Goal: Task Accomplishment & Management: Manage account settings

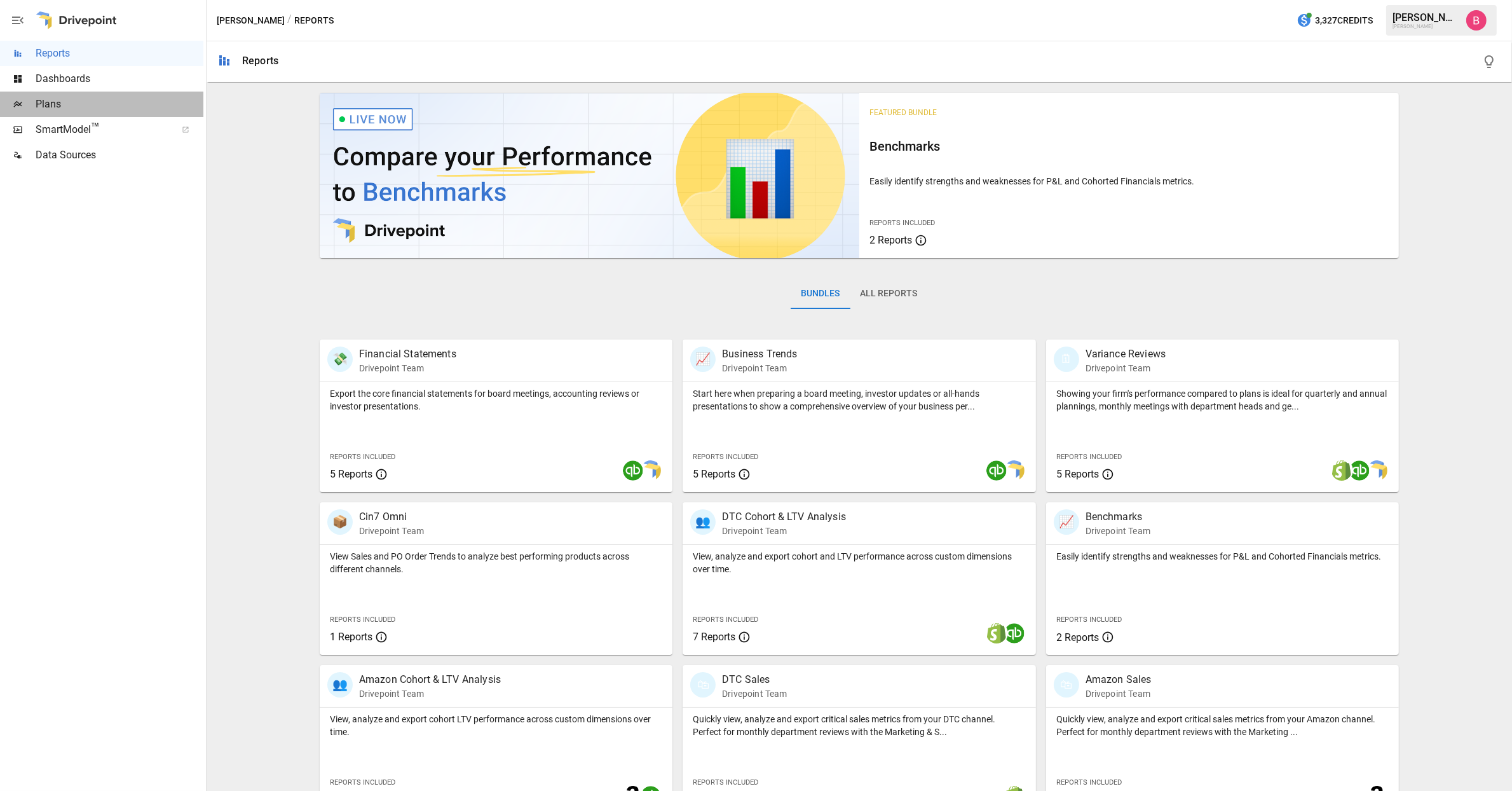
click at [111, 107] on span "Plans" at bounding box center [119, 104] width 168 height 15
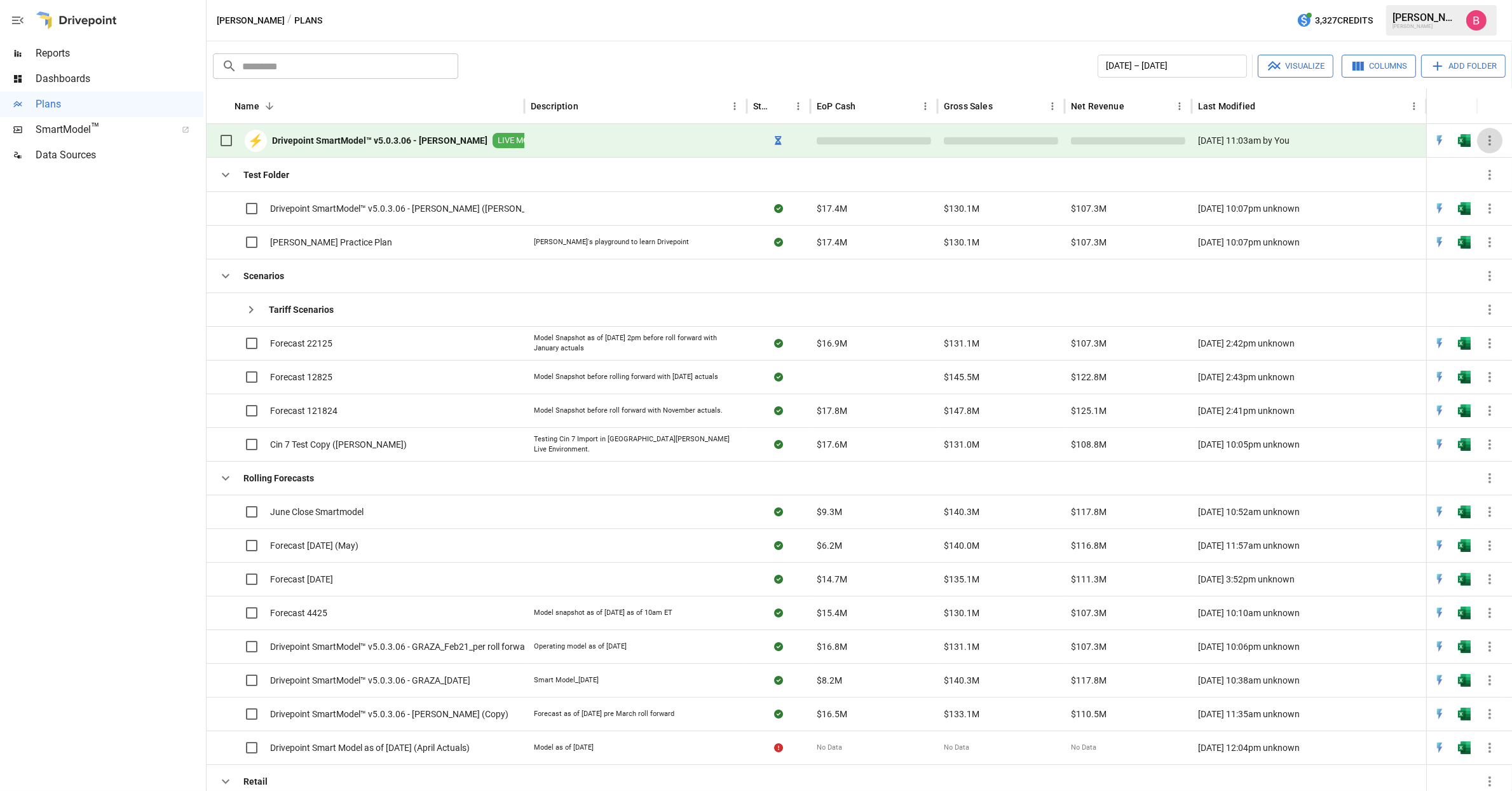
click at [1493, 139] on icon "button" at bounding box center [1490, 140] width 15 height 15
click at [1382, 167] on div at bounding box center [756, 395] width 1512 height 791
click at [778, 139] on icon "Preparing to sync." at bounding box center [779, 141] width 7 height 9
click at [1465, 140] on img "Open in Excel" at bounding box center [1464, 140] width 13 height 13
click at [18, 204] on div at bounding box center [101, 479] width 203 height 623
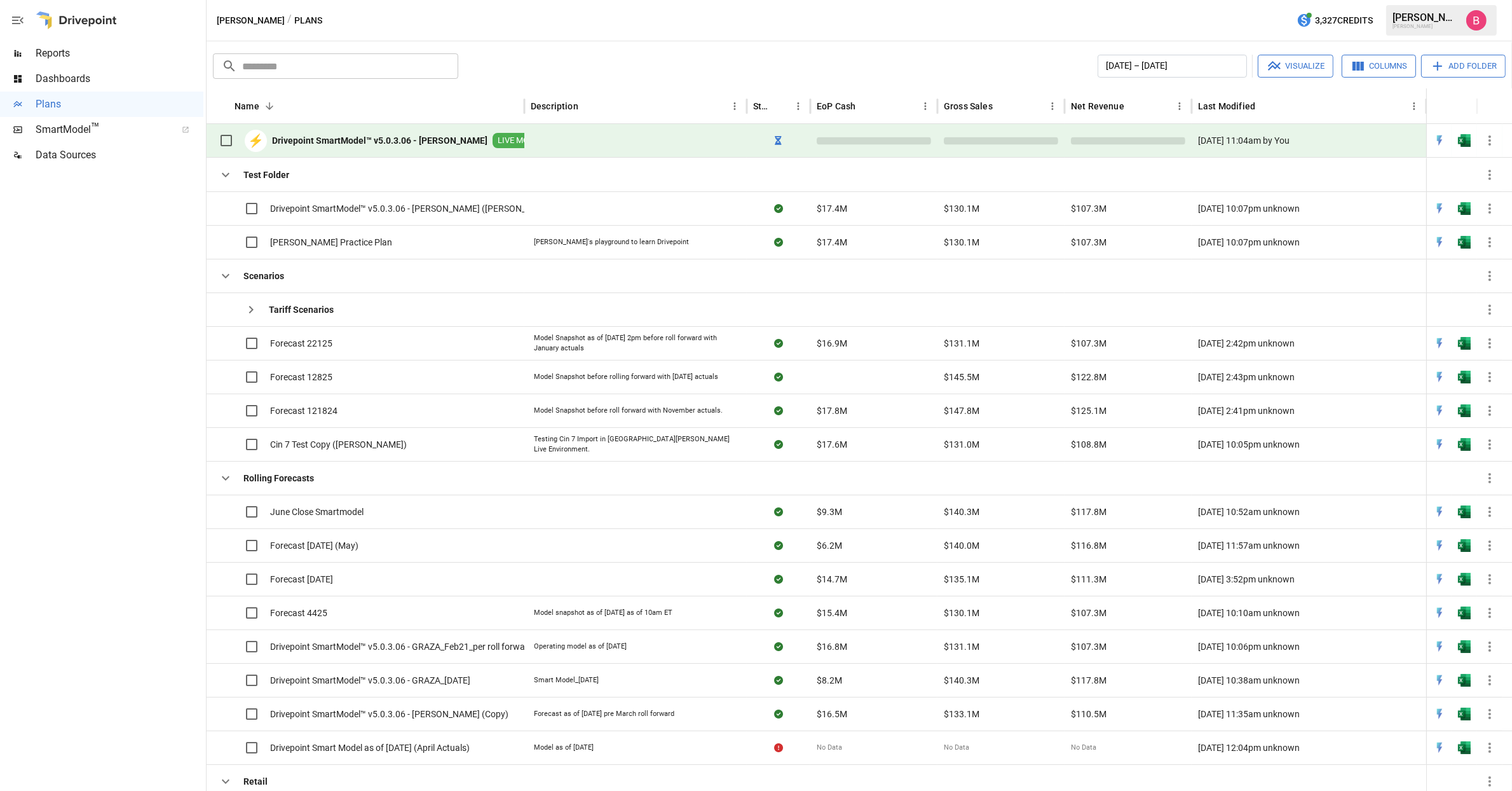
click at [160, 335] on div at bounding box center [101, 479] width 203 height 623
click at [776, 136] on icon "Preparing to sync." at bounding box center [779, 141] width 7 height 9
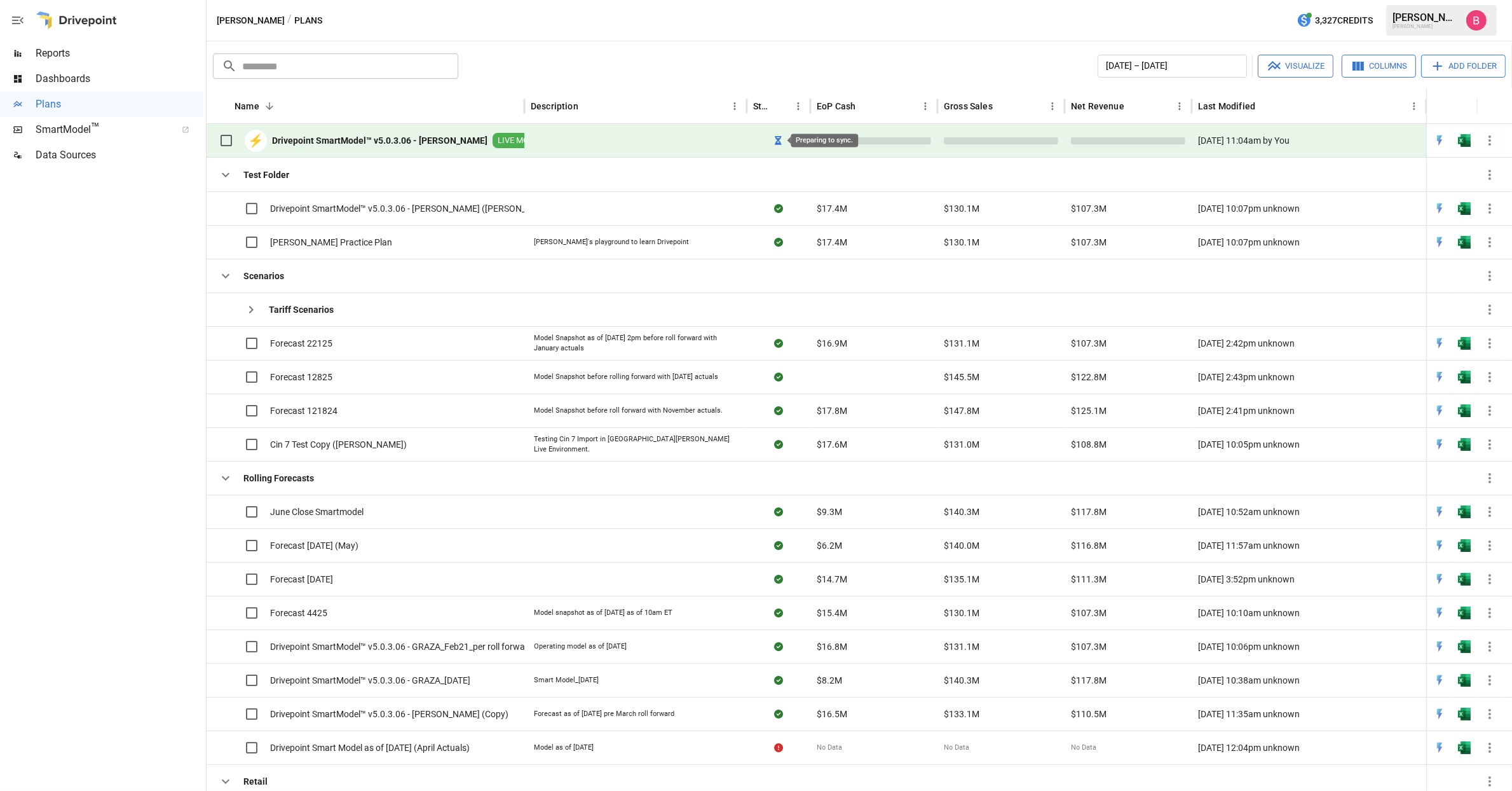
click at [776, 136] on icon "Preparing to sync." at bounding box center [779, 141] width 7 height 9
click at [776, 137] on icon "Preparing to sync." at bounding box center [779, 141] width 7 height 9
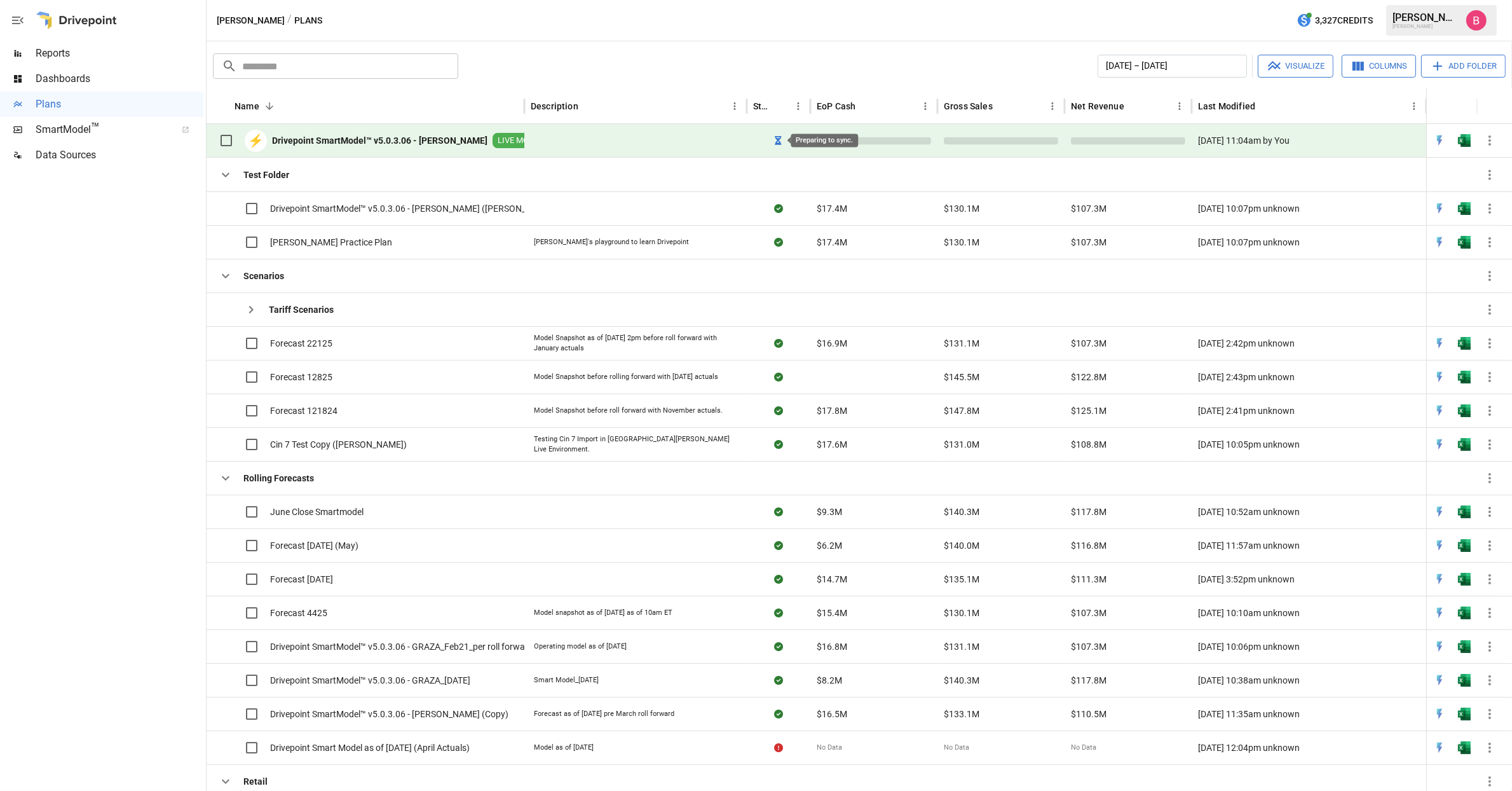
click at [776, 137] on icon "Preparing to sync." at bounding box center [779, 141] width 7 height 9
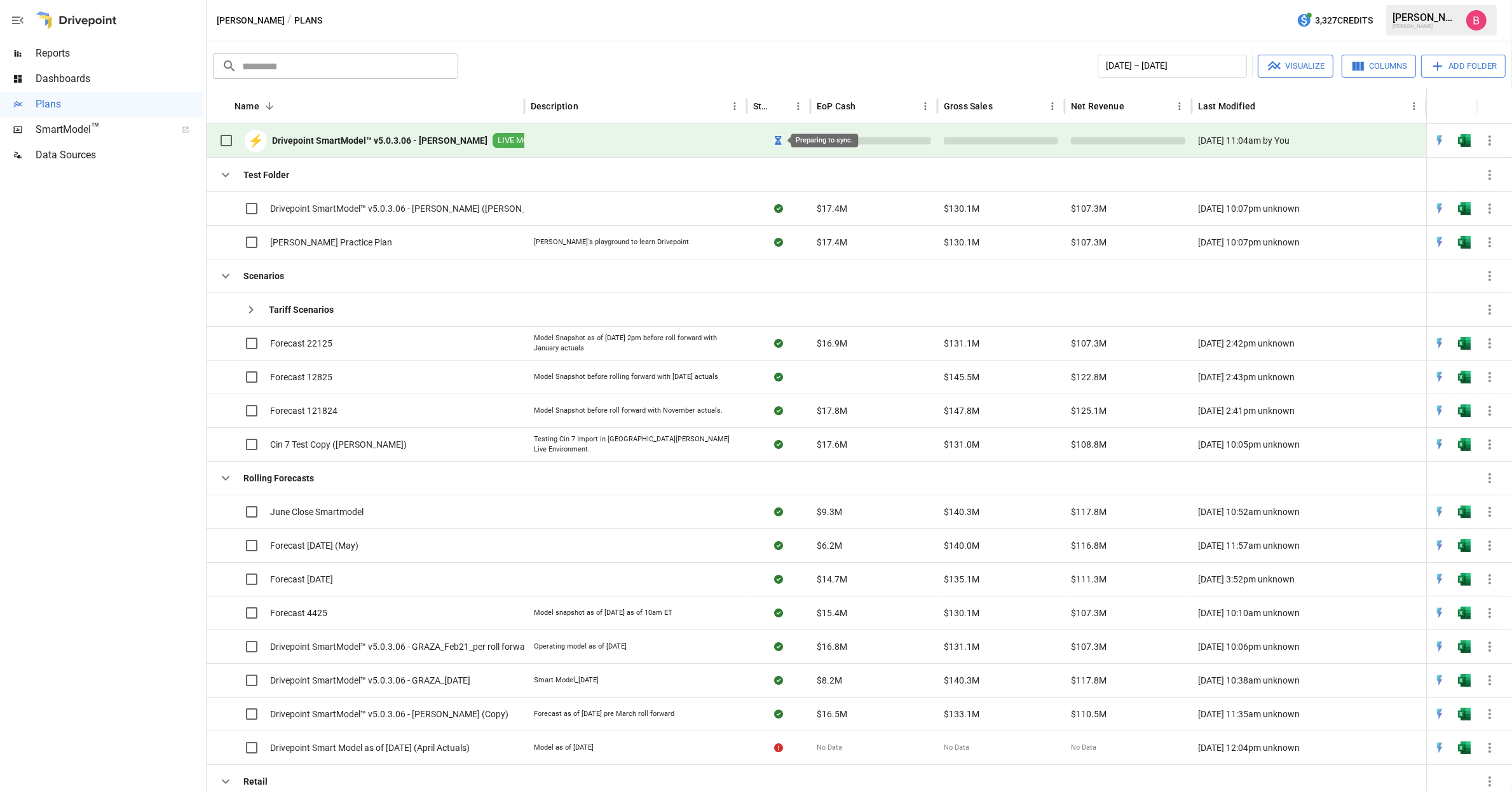
click at [776, 137] on icon "Preparing to sync." at bounding box center [779, 141] width 7 height 9
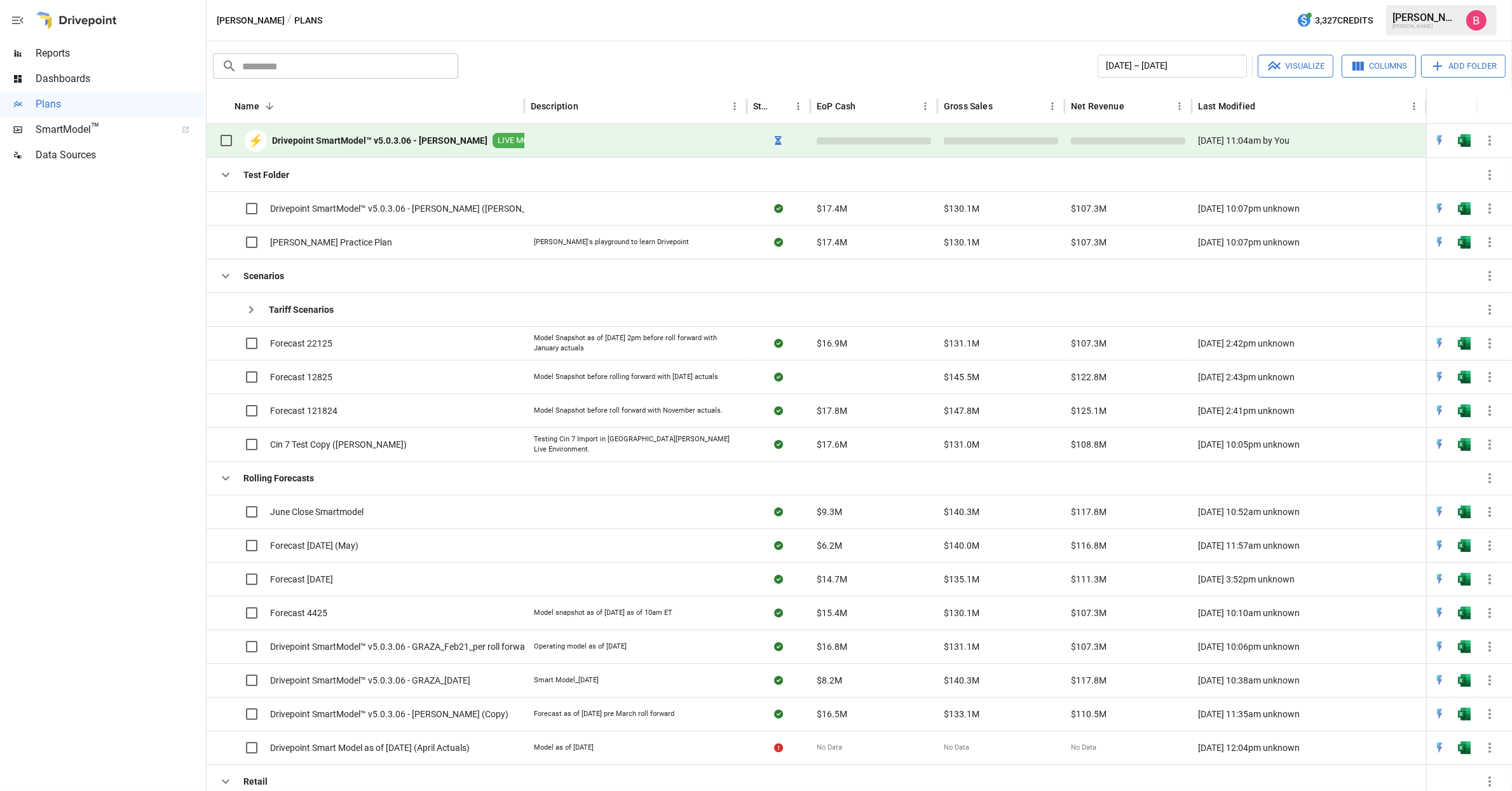
click at [157, 250] on div at bounding box center [101, 479] width 203 height 623
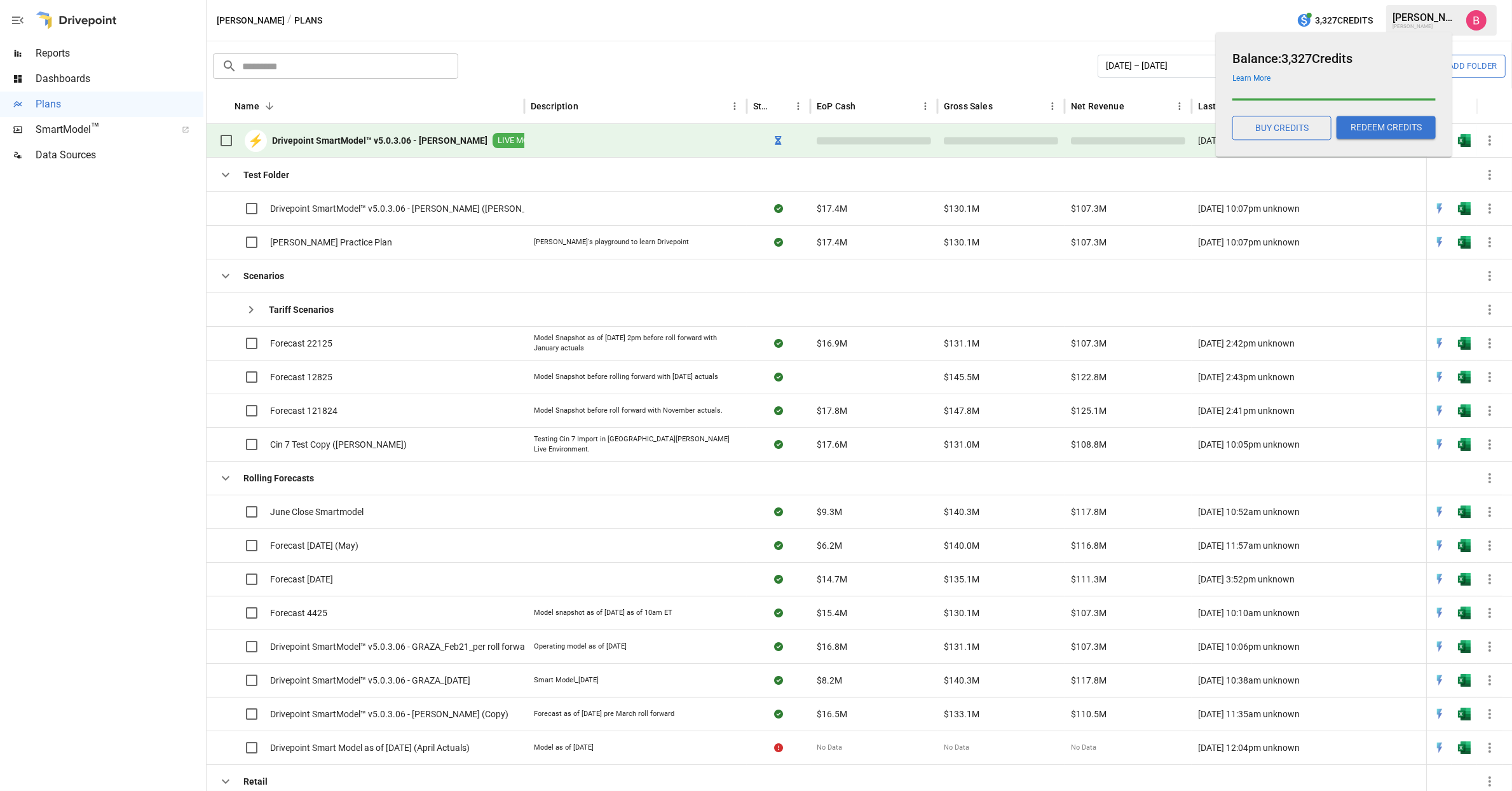
click at [1358, 132] on button "REDEEM CREDITS" at bounding box center [1386, 127] width 99 height 23
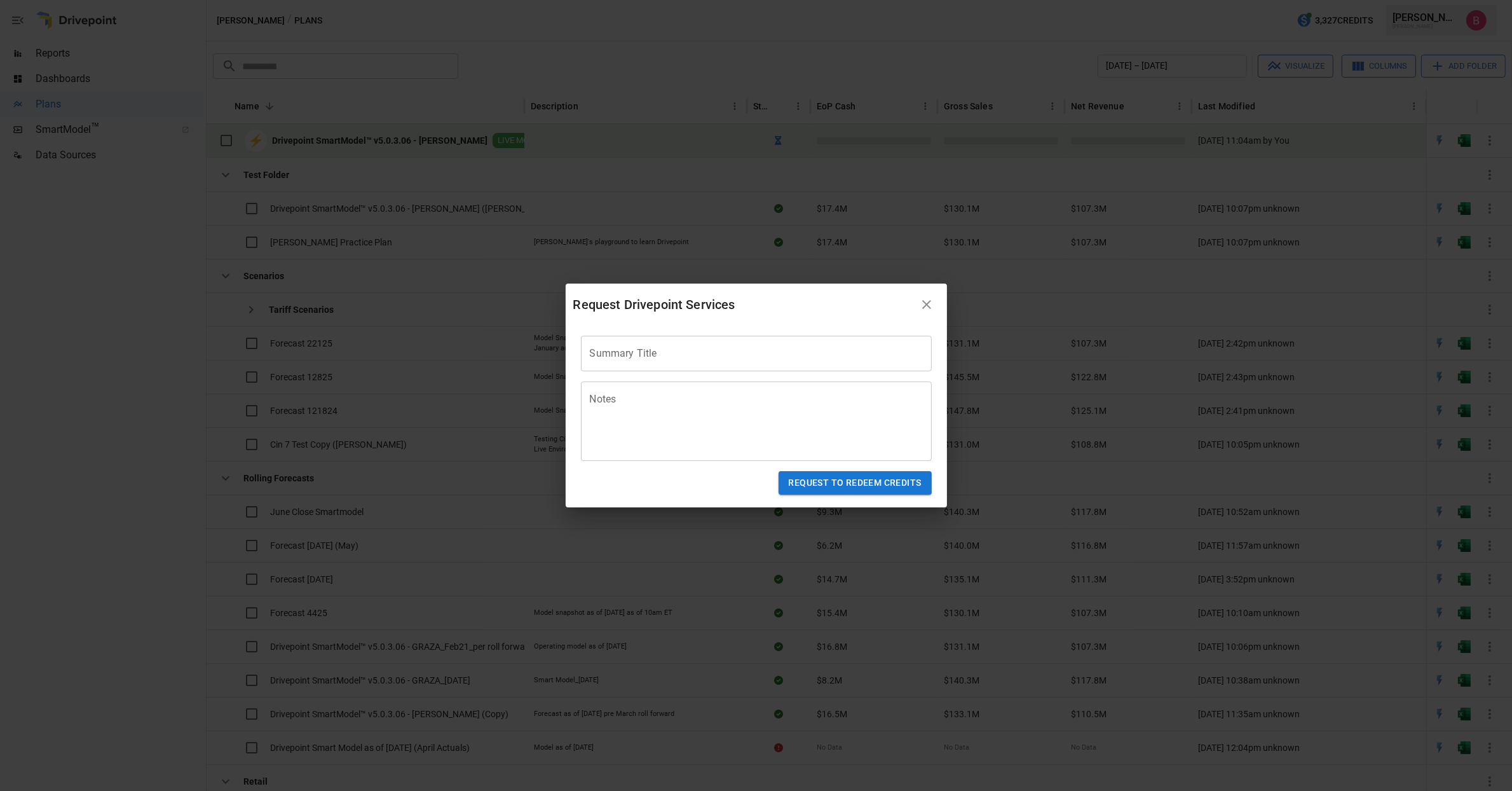
click at [926, 304] on icon "button" at bounding box center [927, 305] width 9 height 9
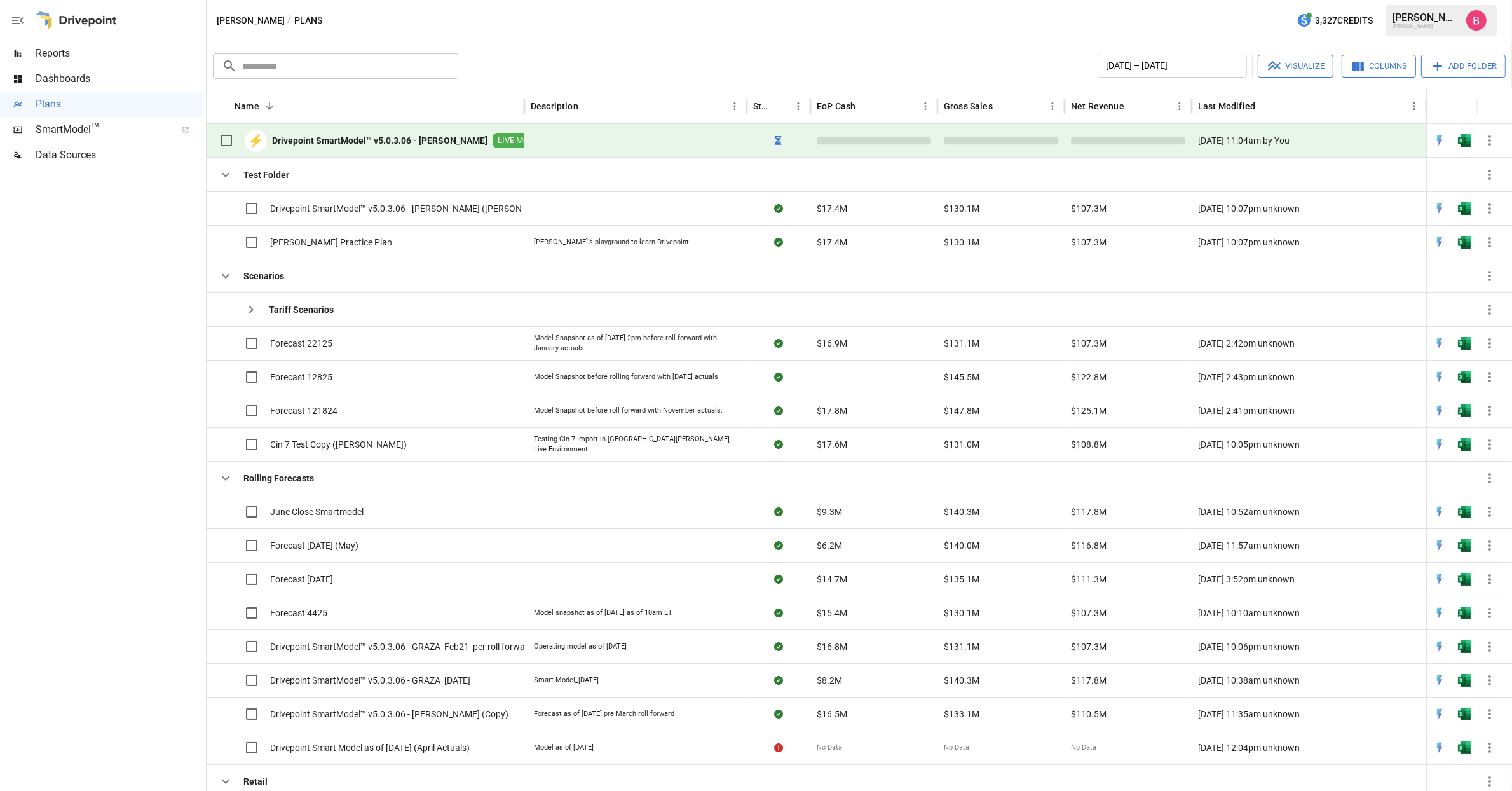
drag, startPoint x: 147, startPoint y: 440, endPoint x: 121, endPoint y: 447, distance: 26.9
click at [147, 440] on div at bounding box center [101, 479] width 203 height 623
click at [197, 225] on div at bounding box center [101, 479] width 203 height 623
click at [66, 405] on div at bounding box center [101, 479] width 203 height 623
click at [779, 136] on icon "Preparing to sync." at bounding box center [779, 141] width 7 height 9
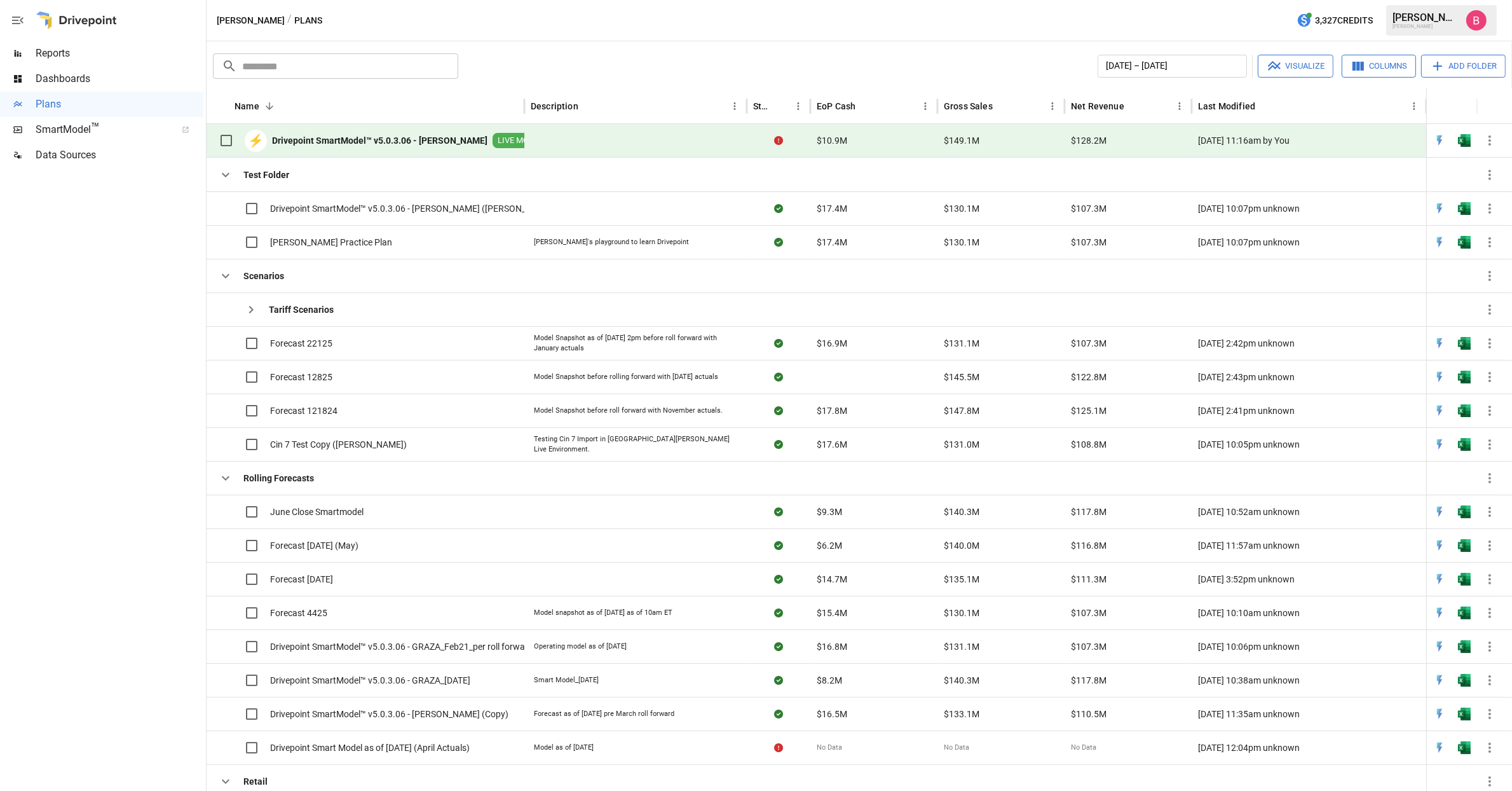
click at [103, 198] on div at bounding box center [101, 479] width 203 height 623
click at [790, 781] on div at bounding box center [778, 781] width 63 height 34
